Goal: Information Seeking & Learning: Learn about a topic

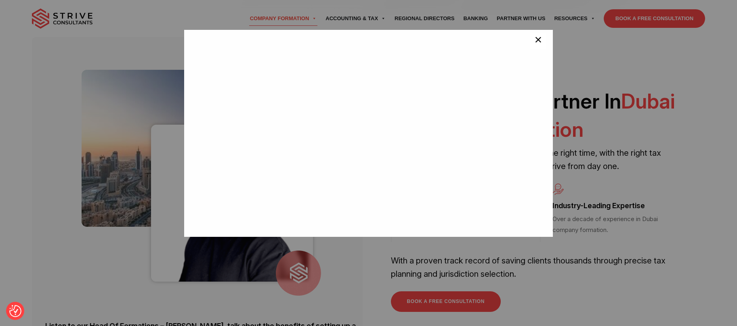
click at [534, 46] on span "×" at bounding box center [538, 41] width 8 height 16
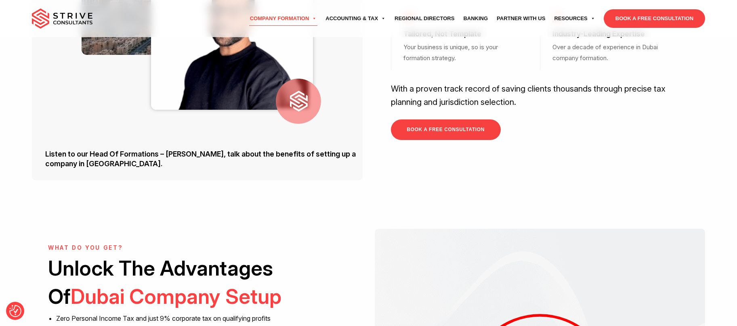
scroll to position [299, 0]
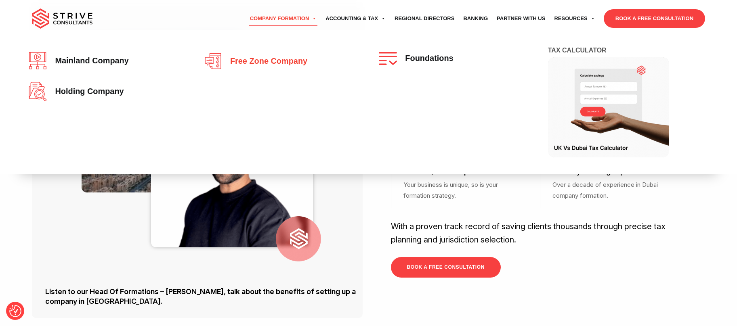
click at [278, 56] on link "Free zone company" at bounding box center [281, 61] width 154 height 18
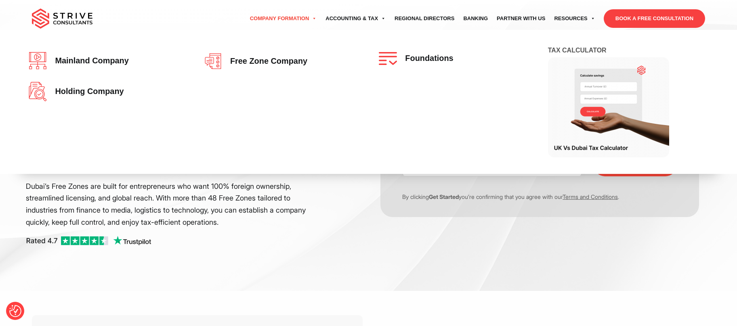
click at [266, 15] on link "Company Formation" at bounding box center [284, 18] width 76 height 23
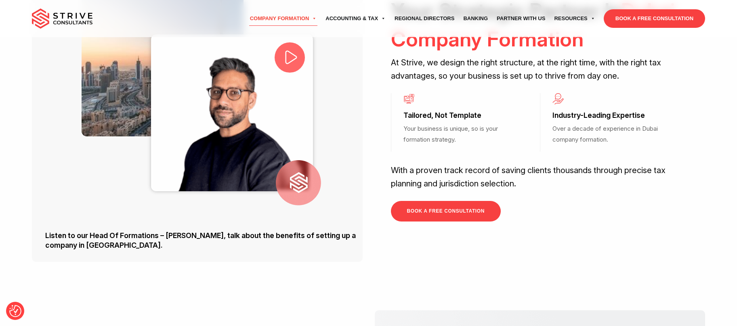
scroll to position [335, 0]
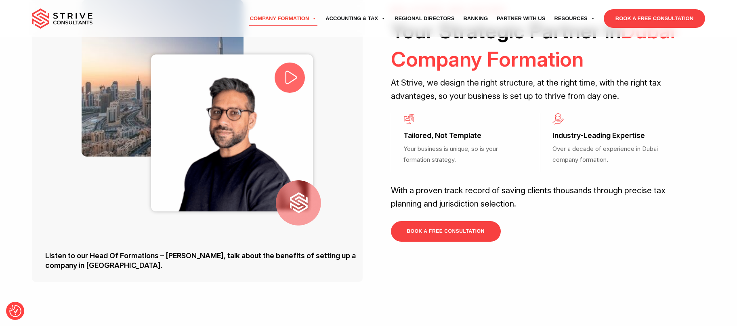
click at [288, 76] on icon at bounding box center [291, 77] width 17 height 17
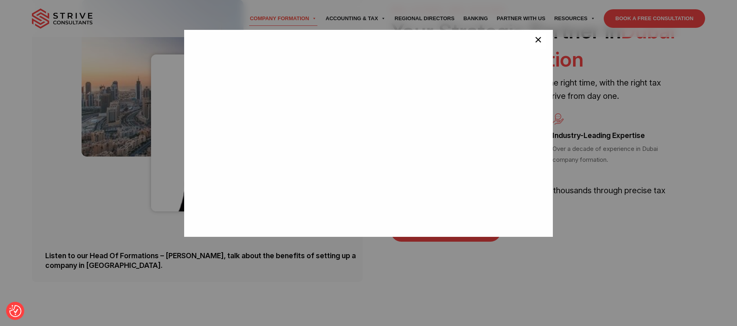
click at [530, 44] on button "×" at bounding box center [538, 41] width 16 height 16
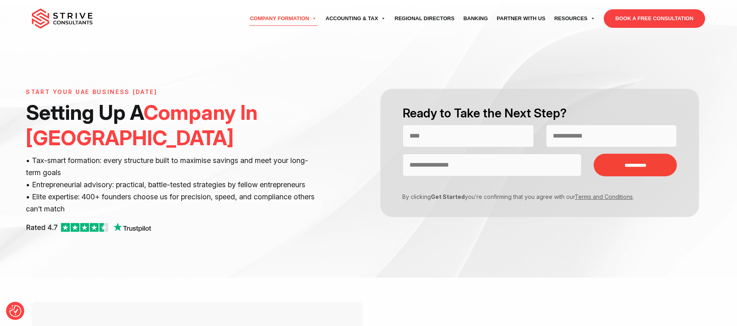
scroll to position [2, 0]
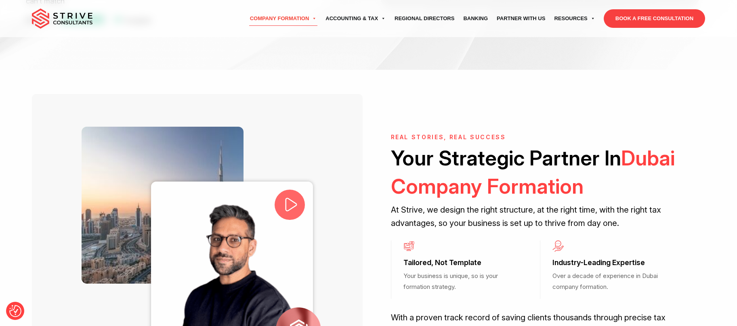
scroll to position [208, 0]
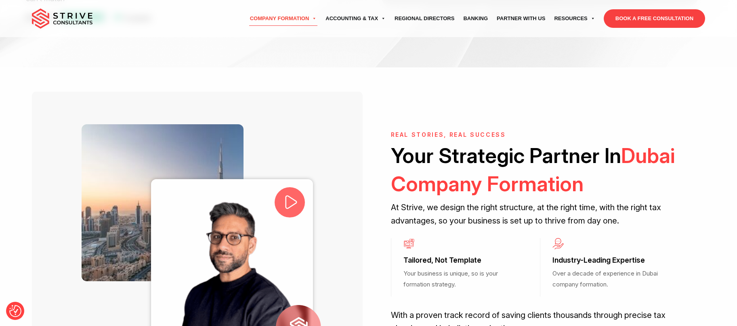
scroll to position [299, 0]
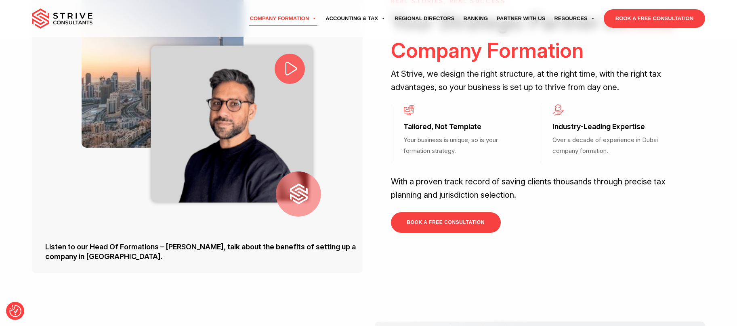
scroll to position [312, 0]
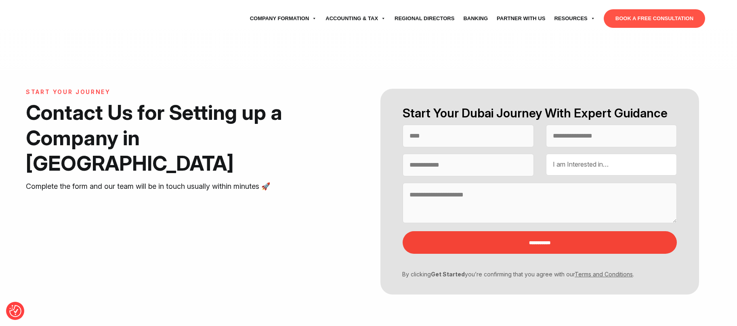
select select "Contact form"
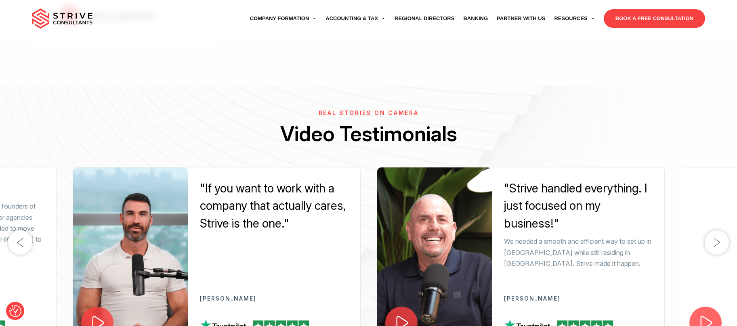
scroll to position [1324, 0]
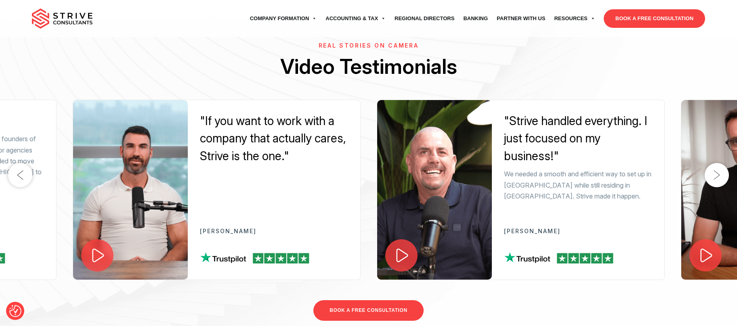
click at [109, 239] on span at bounding box center [97, 255] width 32 height 32
click at [414, 239] on span at bounding box center [401, 255] width 32 height 32
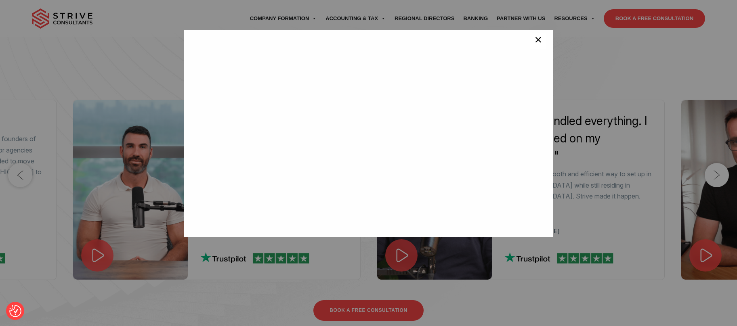
click at [534, 34] on span "×" at bounding box center [538, 41] width 8 height 16
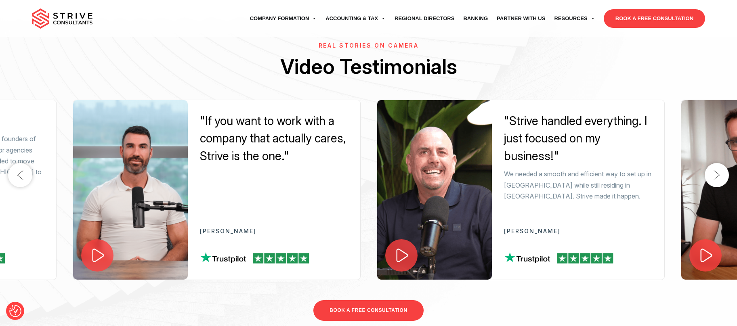
click at [708, 163] on button "Next" at bounding box center [717, 175] width 24 height 24
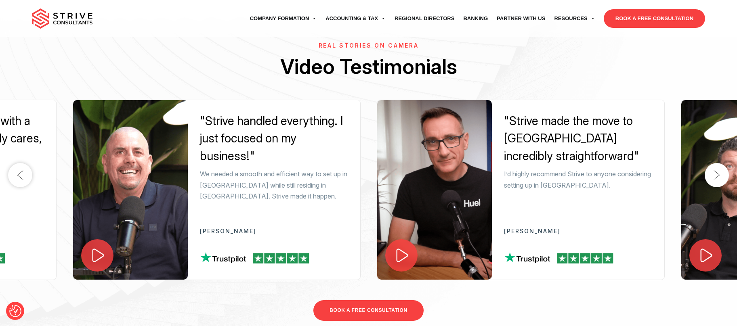
click at [378, 219] on img at bounding box center [434, 190] width 115 height 180
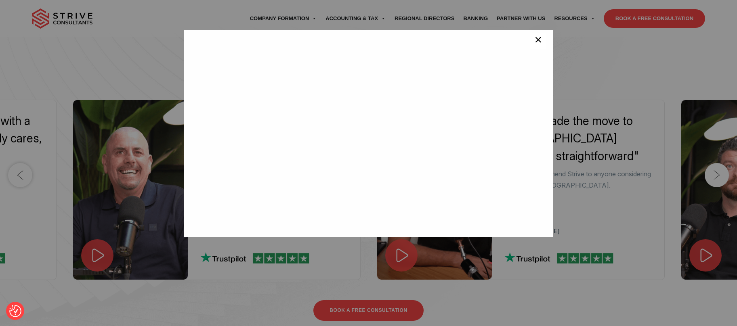
click at [535, 38] on span "×" at bounding box center [538, 41] width 8 height 16
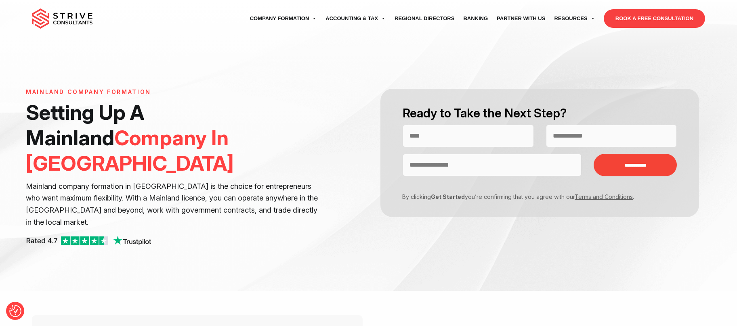
scroll to position [341, 0]
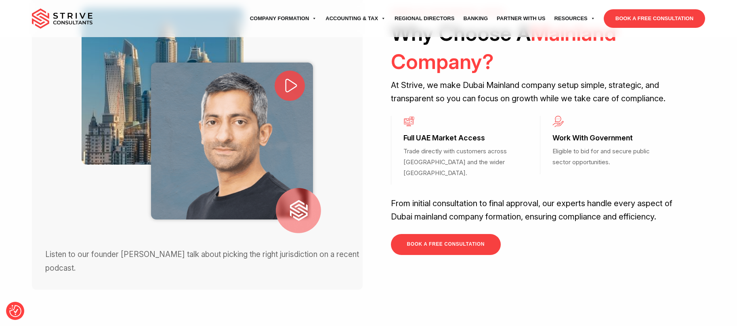
click at [290, 77] on icon at bounding box center [291, 85] width 17 height 17
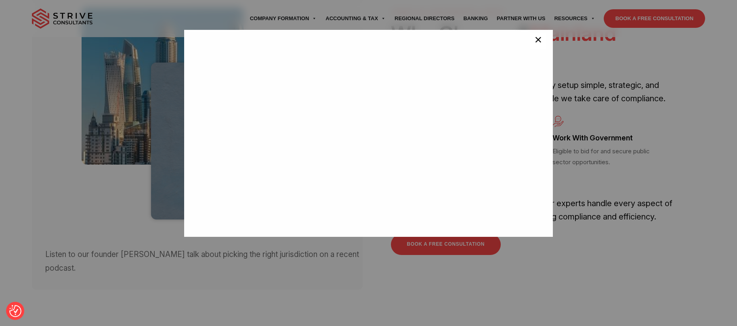
click at [530, 40] on button "×" at bounding box center [538, 41] width 16 height 16
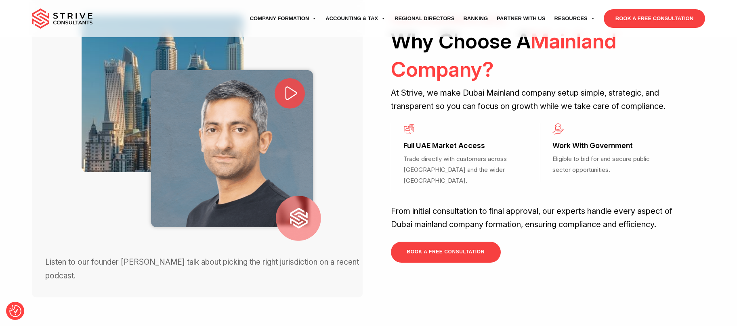
scroll to position [316, 0]
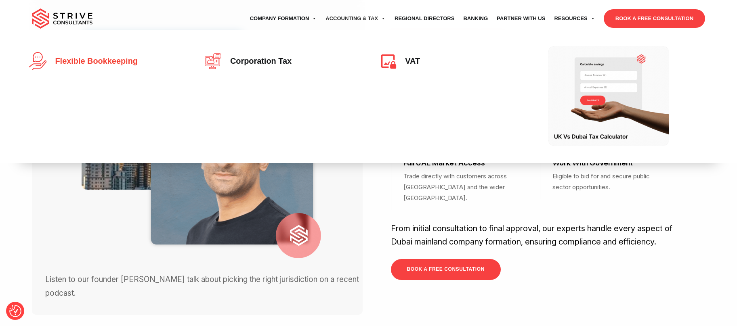
click at [73, 63] on span "Flexible Bookkeeping" at bounding box center [94, 61] width 86 height 9
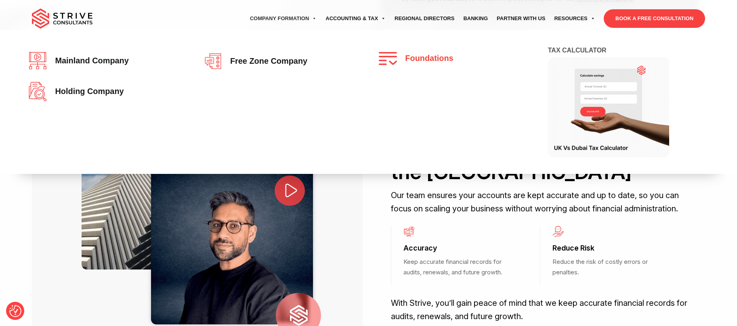
click at [429, 52] on link "Foundations" at bounding box center [456, 58] width 154 height 13
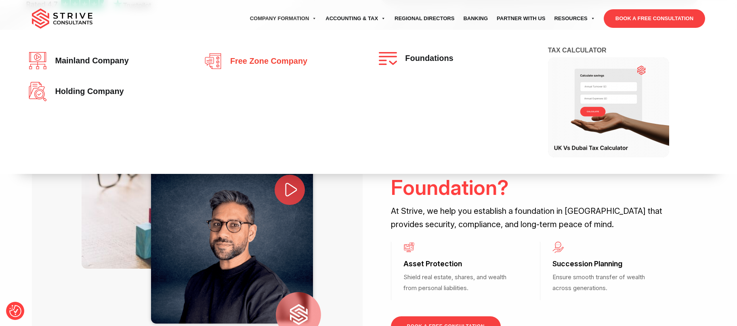
click at [225, 63] on img at bounding box center [215, 61] width 22 height 18
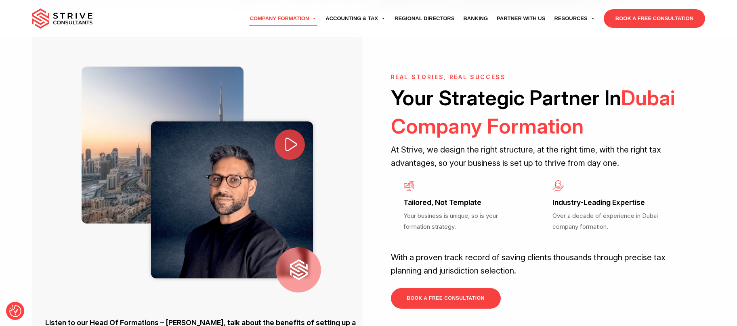
scroll to position [250, 0]
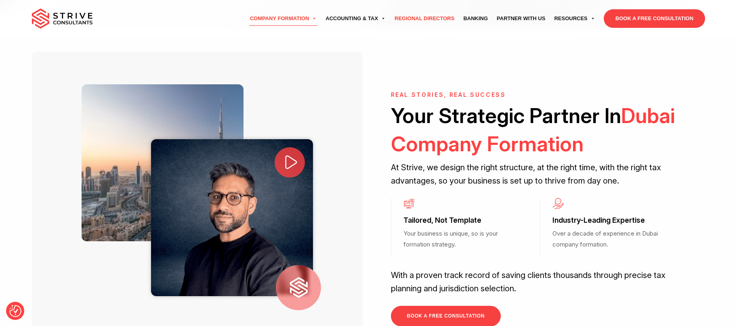
click at [438, 17] on link "Regional Directors" at bounding box center [424, 18] width 69 height 23
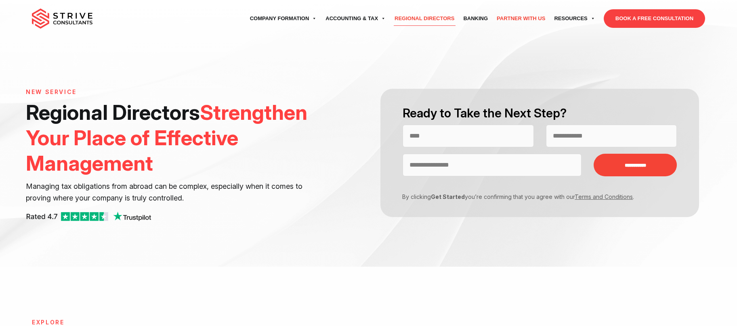
click at [510, 16] on link "Partner with Us" at bounding box center [520, 18] width 57 height 23
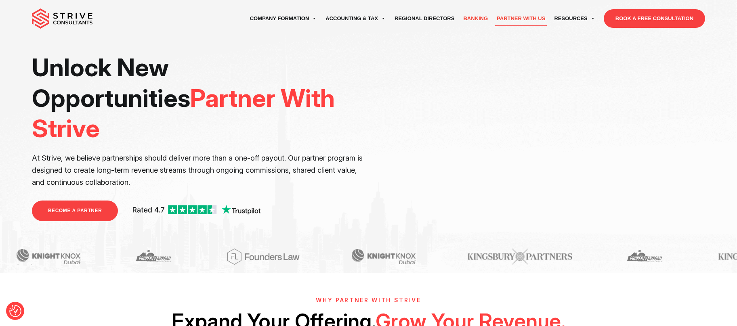
click at [482, 26] on link "Banking" at bounding box center [476, 18] width 34 height 23
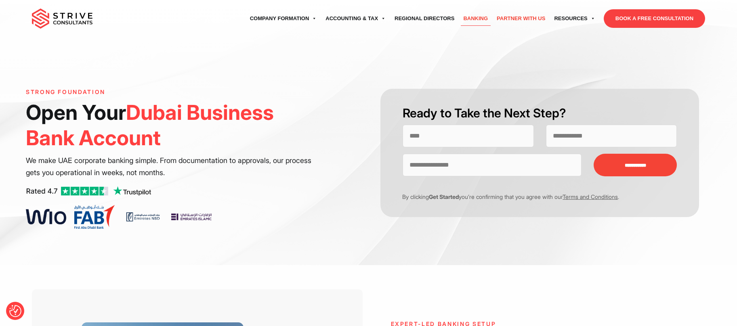
click at [520, 22] on link "Partner with Us" at bounding box center [520, 18] width 57 height 23
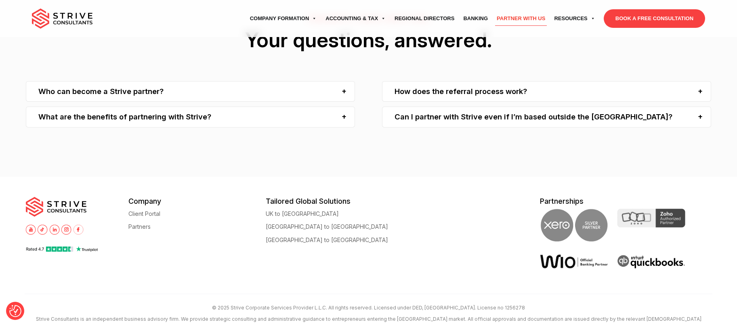
scroll to position [1378, 0]
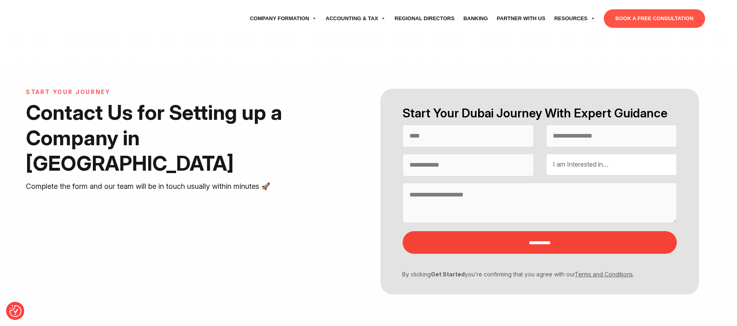
select select "Contact form"
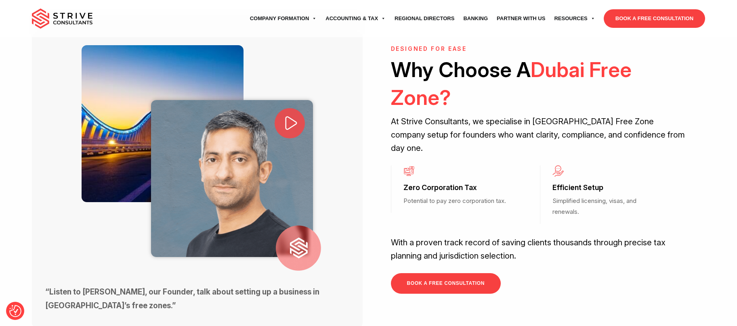
click at [300, 114] on icon at bounding box center [290, 122] width 17 height 17
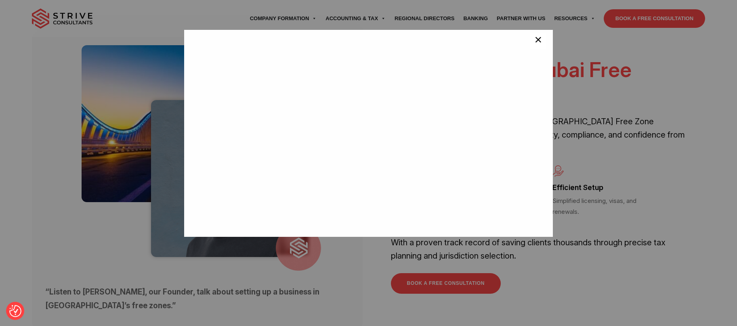
click at [539, 39] on button "×" at bounding box center [538, 41] width 16 height 16
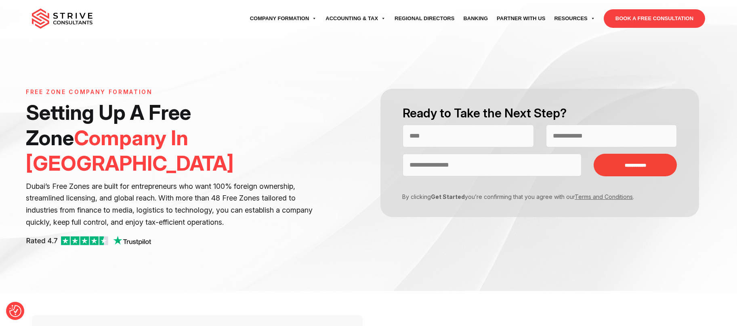
click at [65, 21] on img at bounding box center [62, 18] width 61 height 20
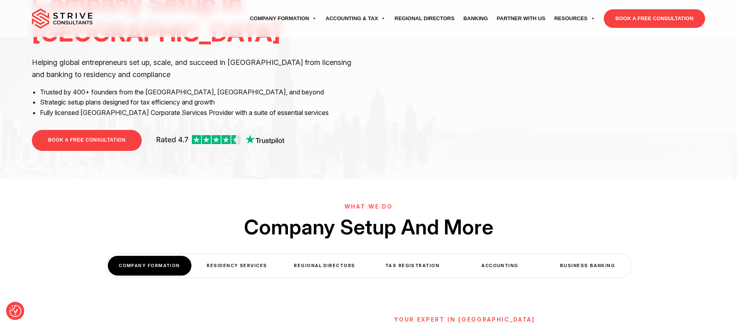
scroll to position [180, 0]
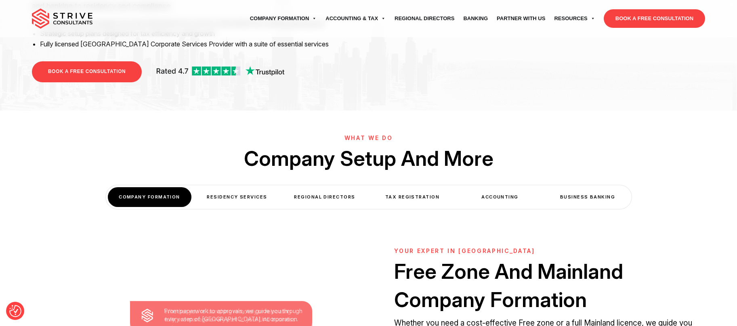
click at [476, 195] on div "Accounting" at bounding box center [500, 197] width 84 height 20
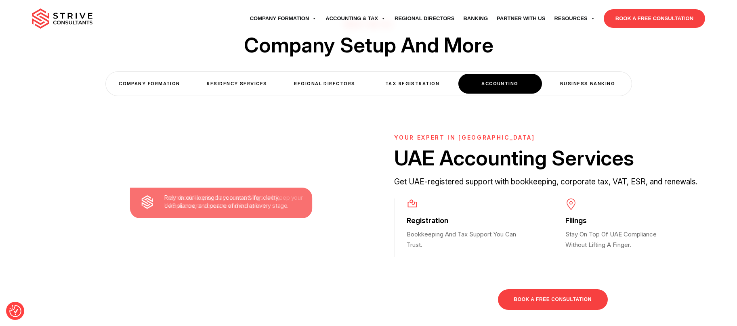
scroll to position [609, 0]
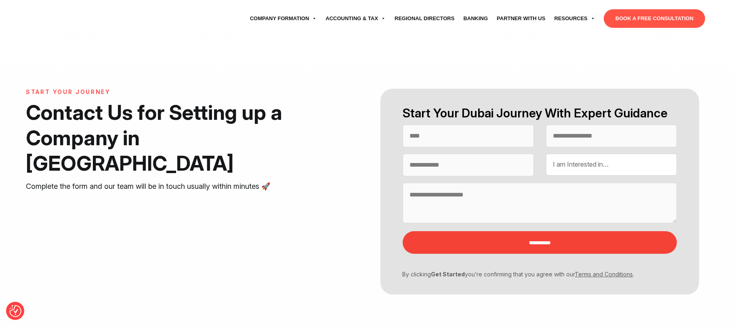
select select "Contact form"
